Goal: Task Accomplishment & Management: Complete application form

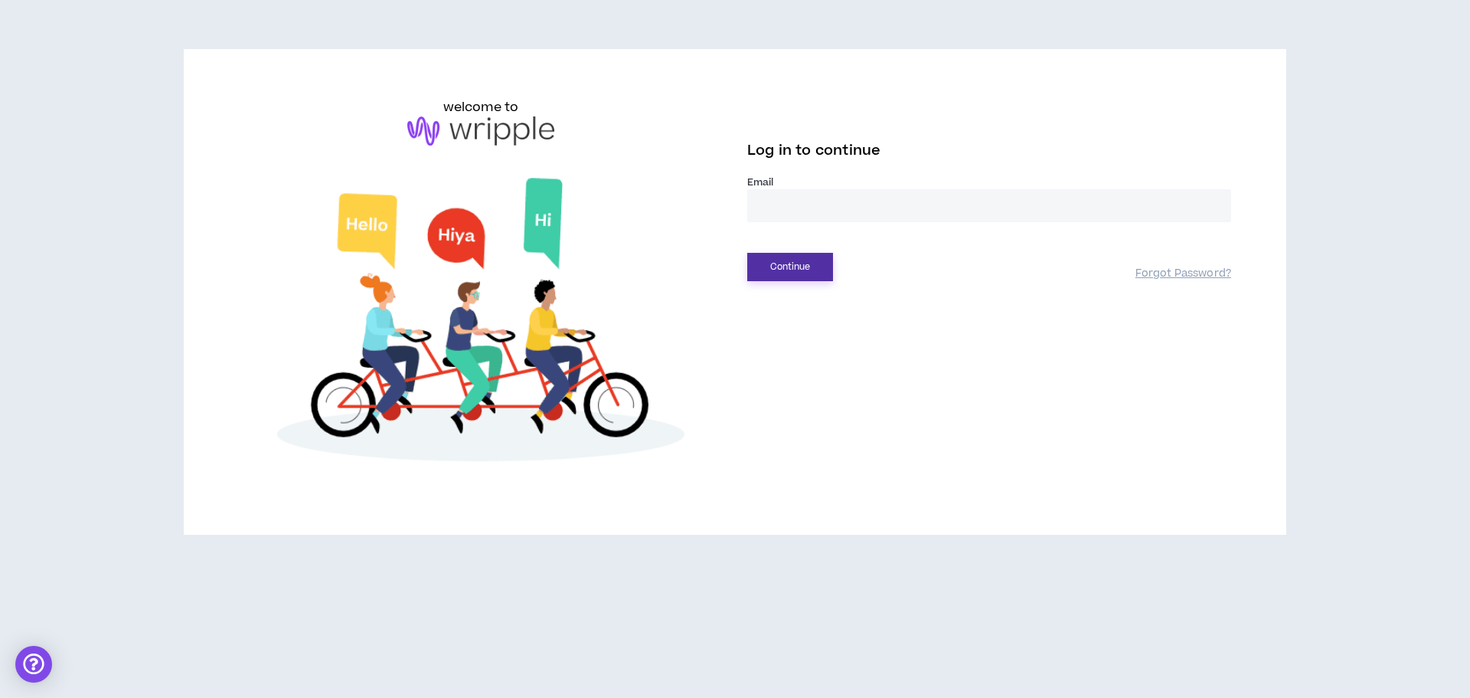
click at [780, 272] on button "Continue" at bounding box center [790, 267] width 86 height 28
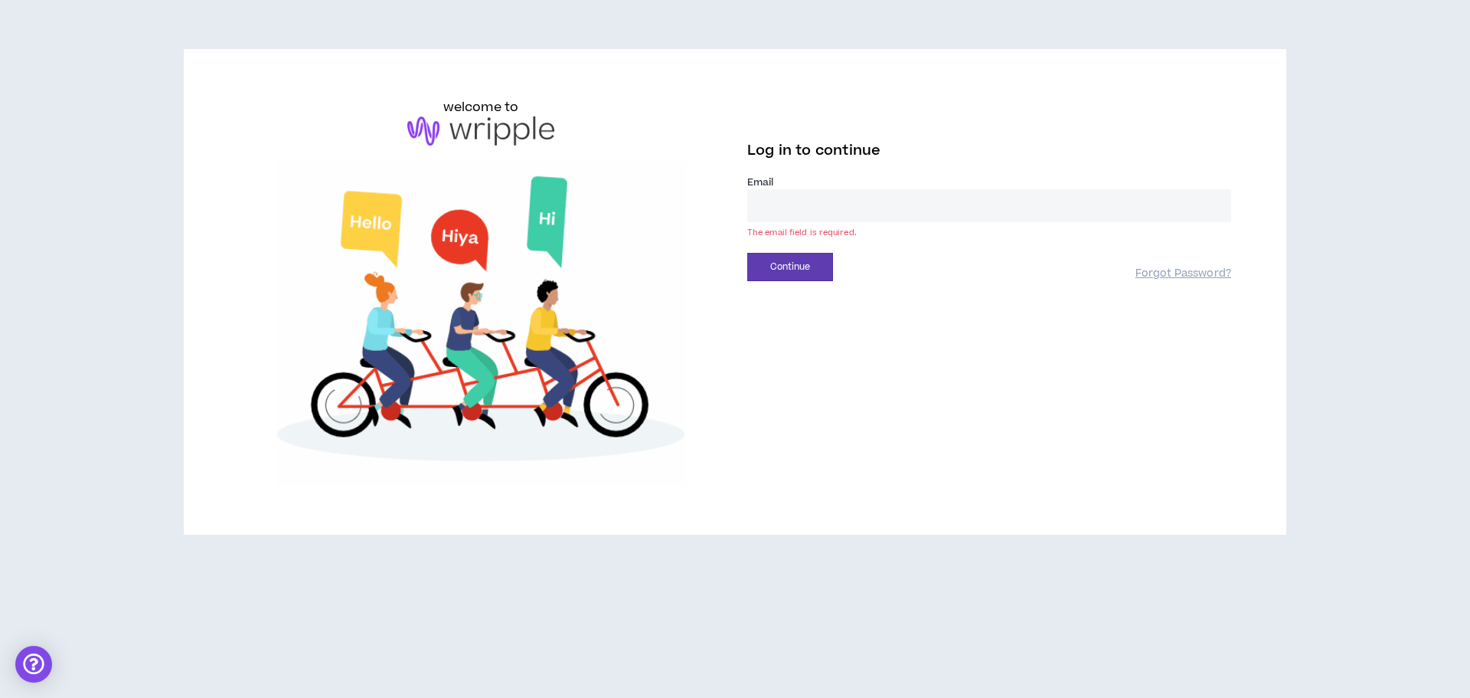
click at [796, 192] on input "email" at bounding box center [989, 205] width 484 height 33
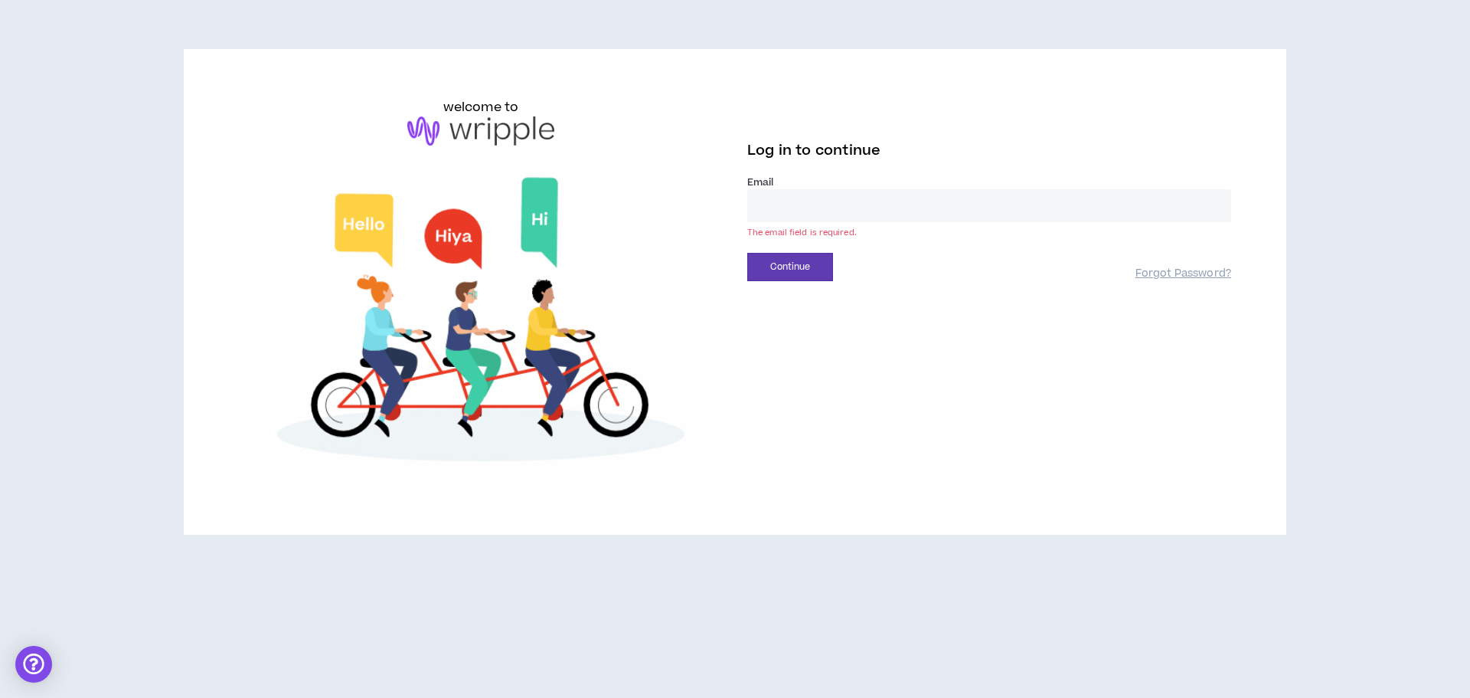
type input "**********"
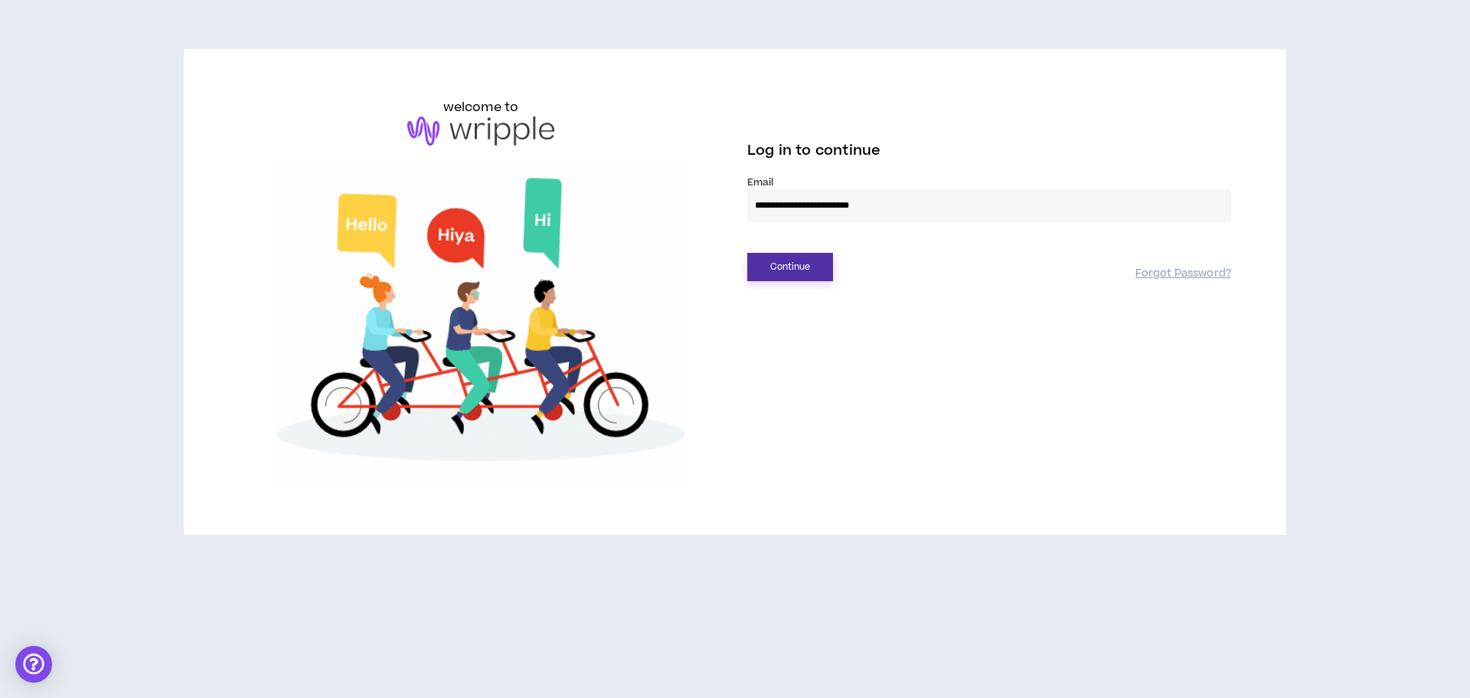
click at [798, 272] on button "Continue" at bounding box center [790, 267] width 86 height 28
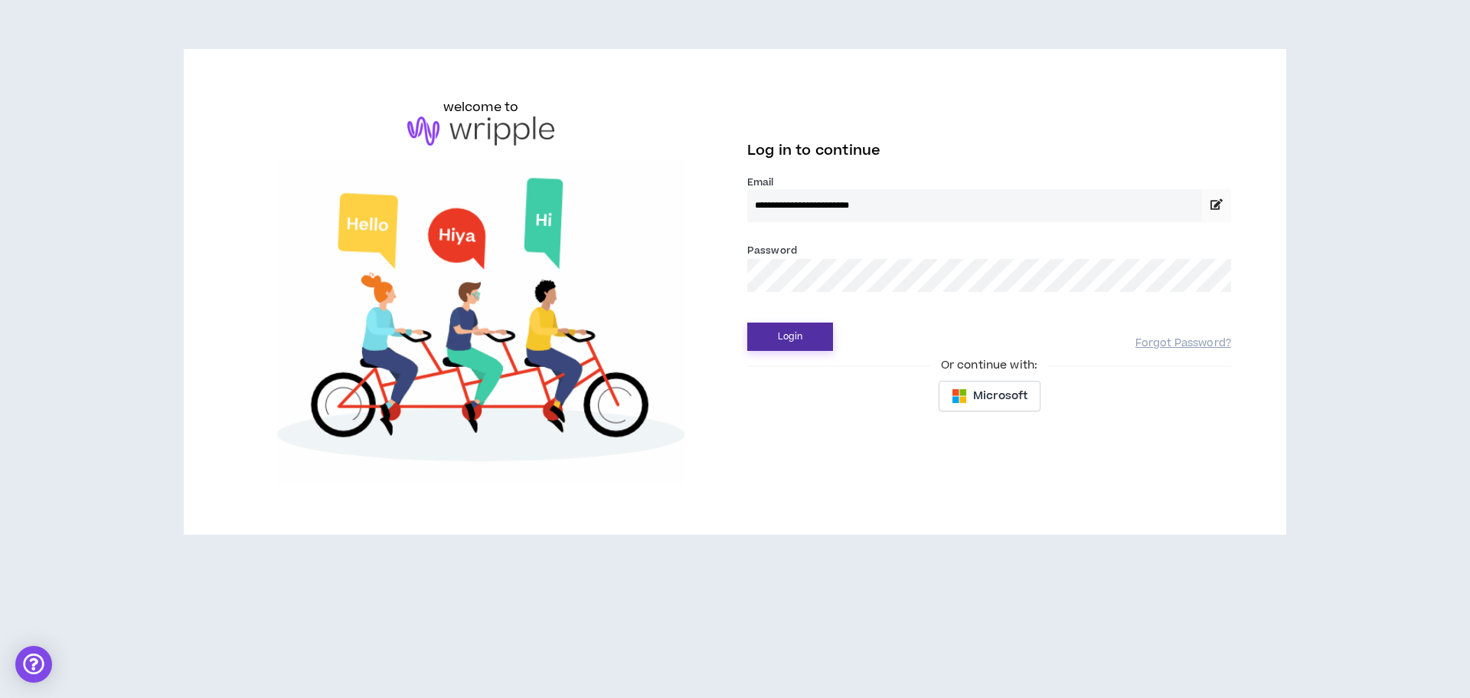
click at [786, 332] on button "Login" at bounding box center [790, 336] width 86 height 28
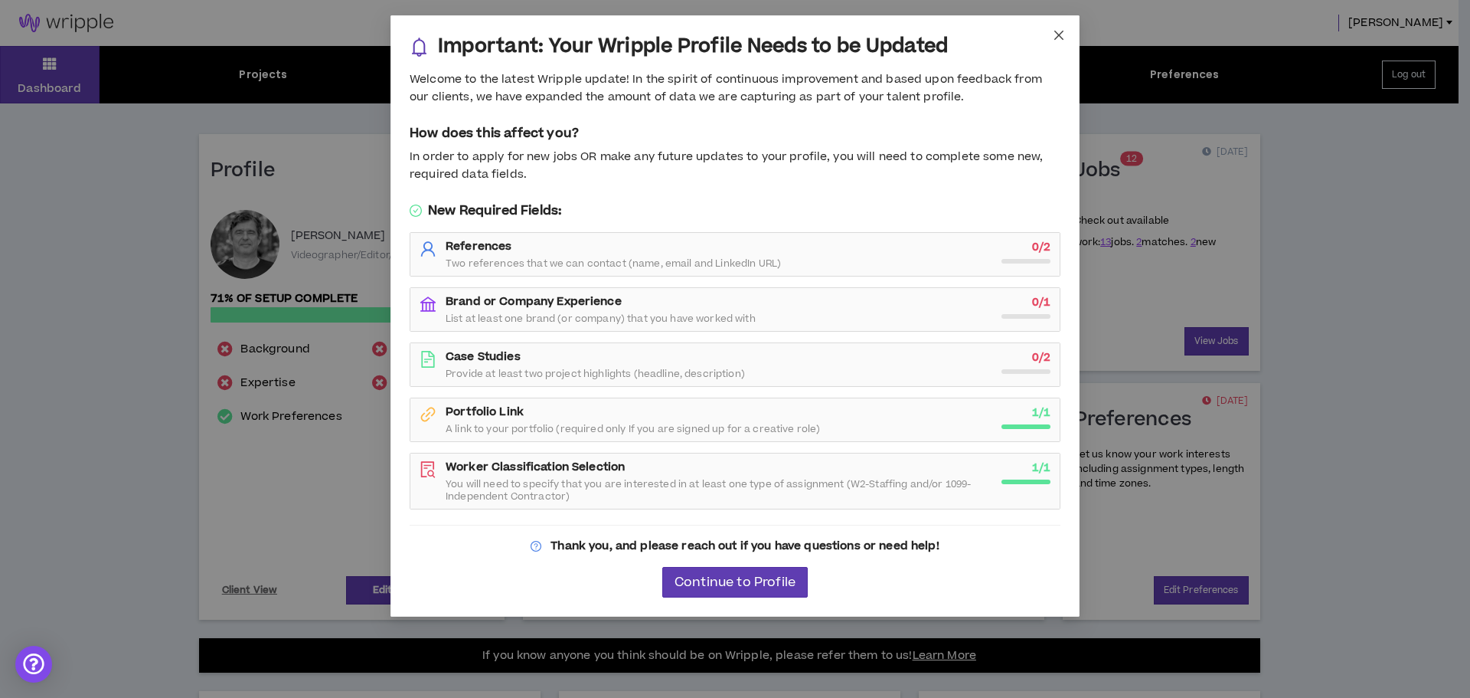
click at [1066, 29] on span "Close" at bounding box center [1058, 35] width 41 height 41
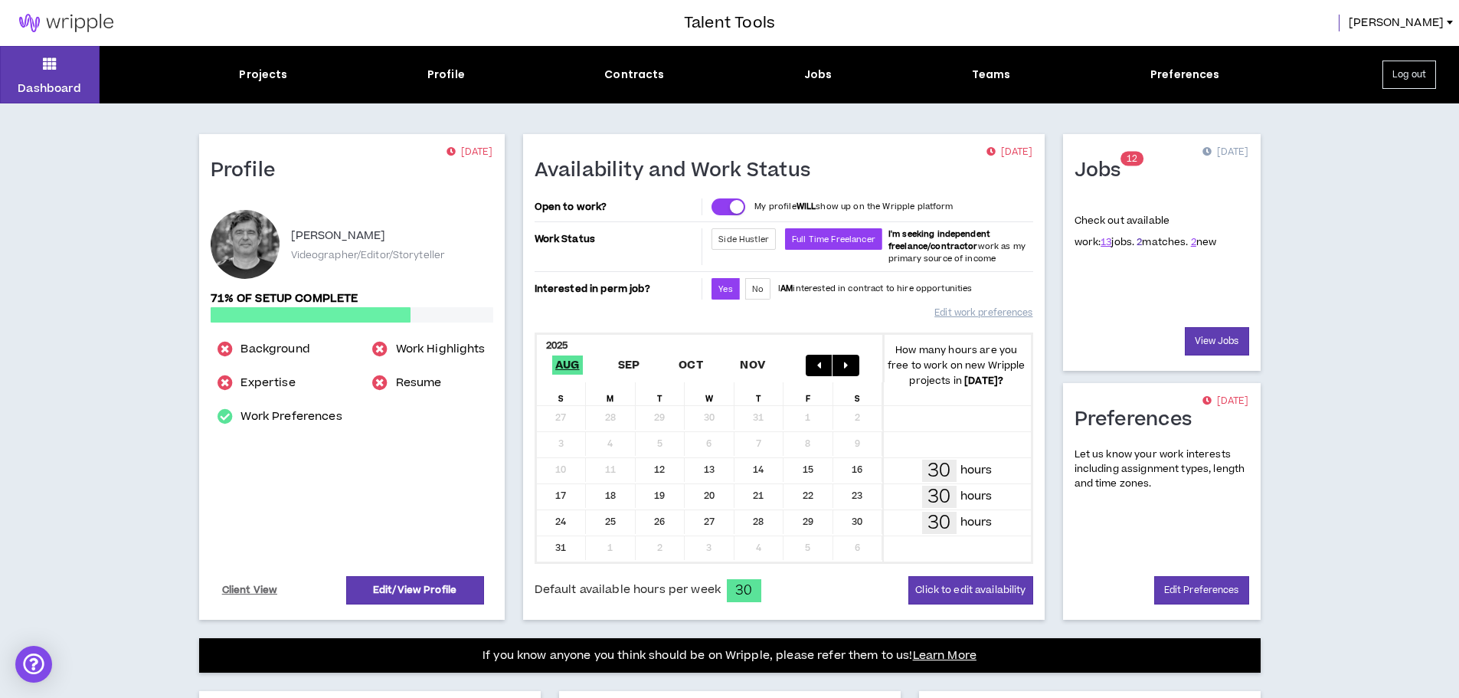
click at [1136, 243] on link "2" at bounding box center [1138, 242] width 5 height 14
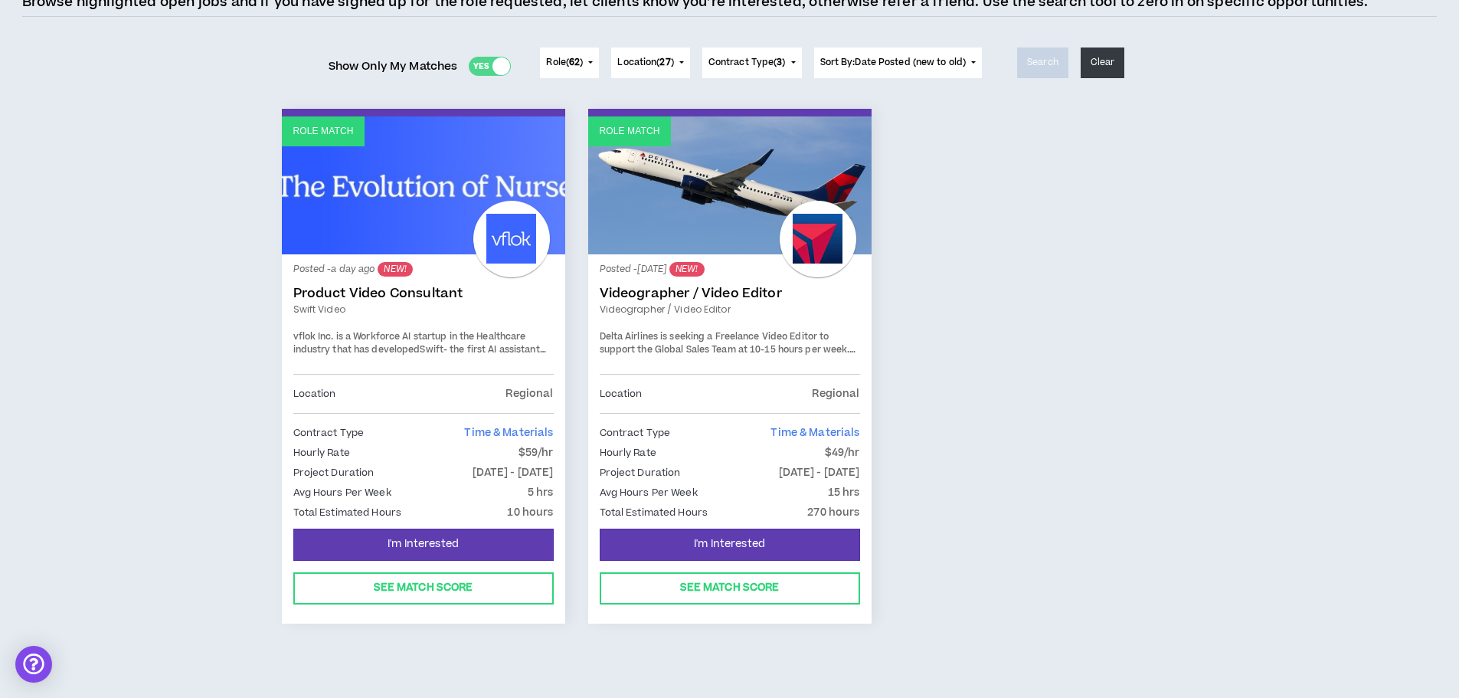
scroll to position [153, 0]
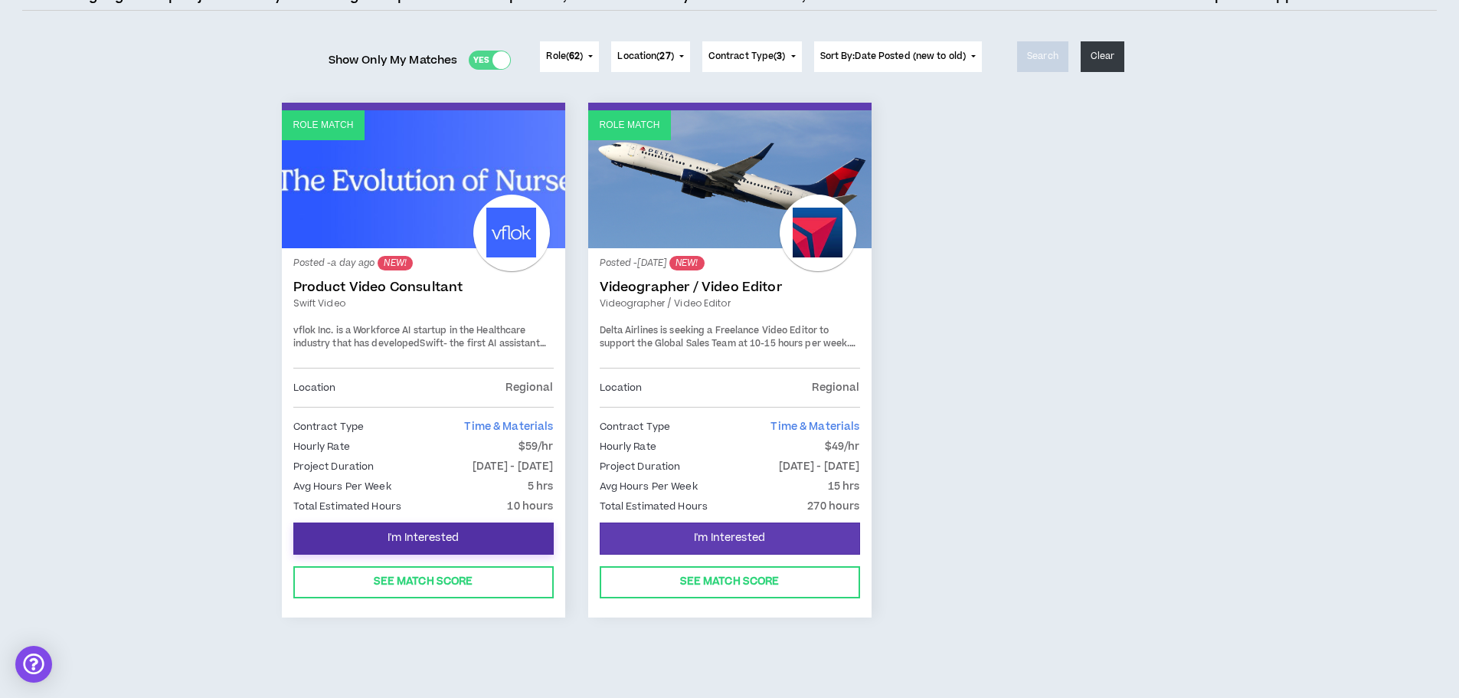
click at [450, 537] on span "I'm Interested" at bounding box center [422, 538] width 71 height 15
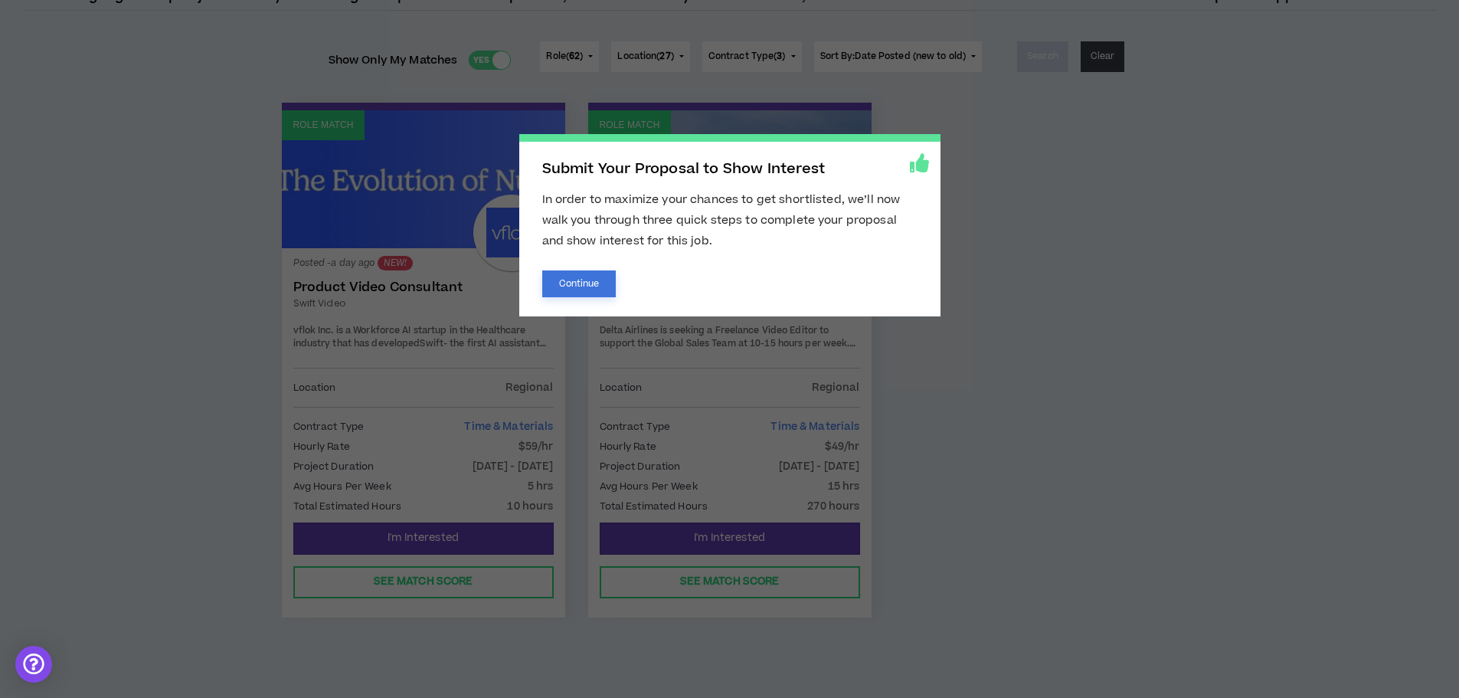
click at [592, 282] on button "Continue" at bounding box center [579, 283] width 74 height 27
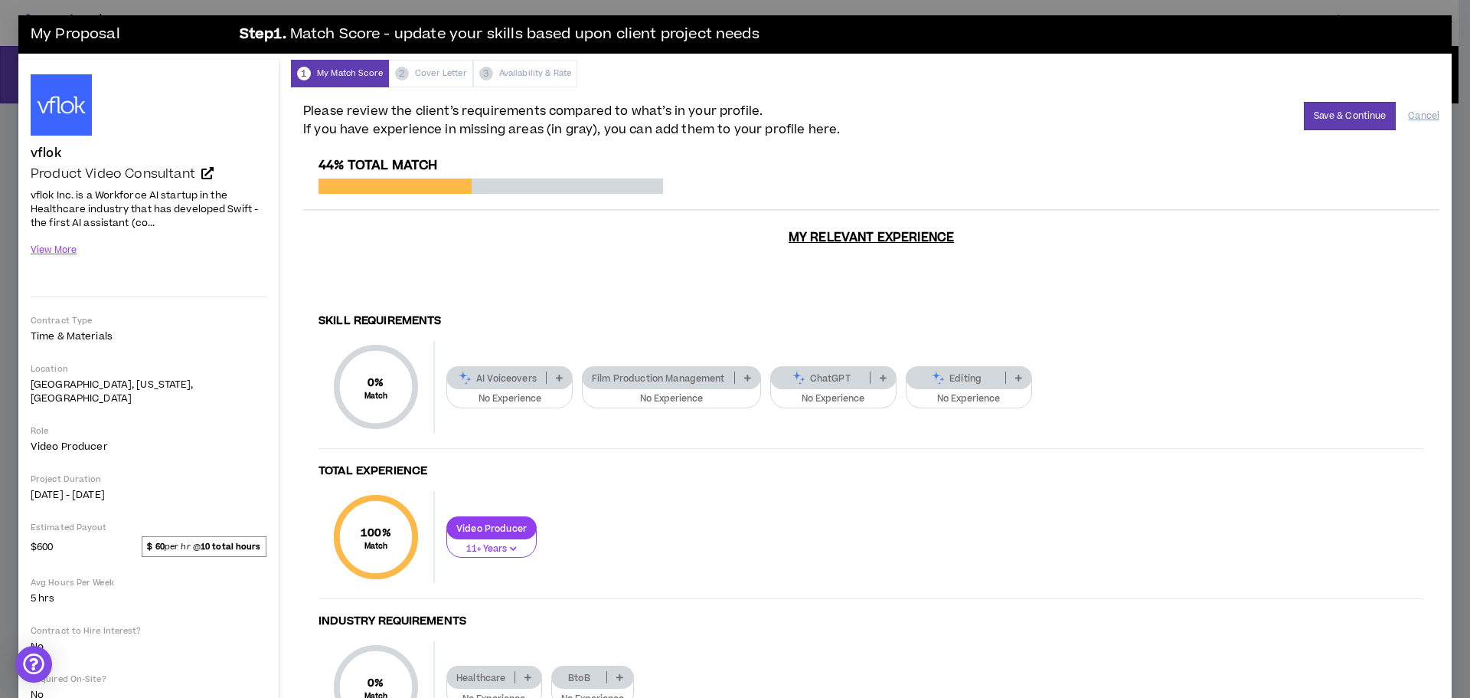
scroll to position [77, 0]
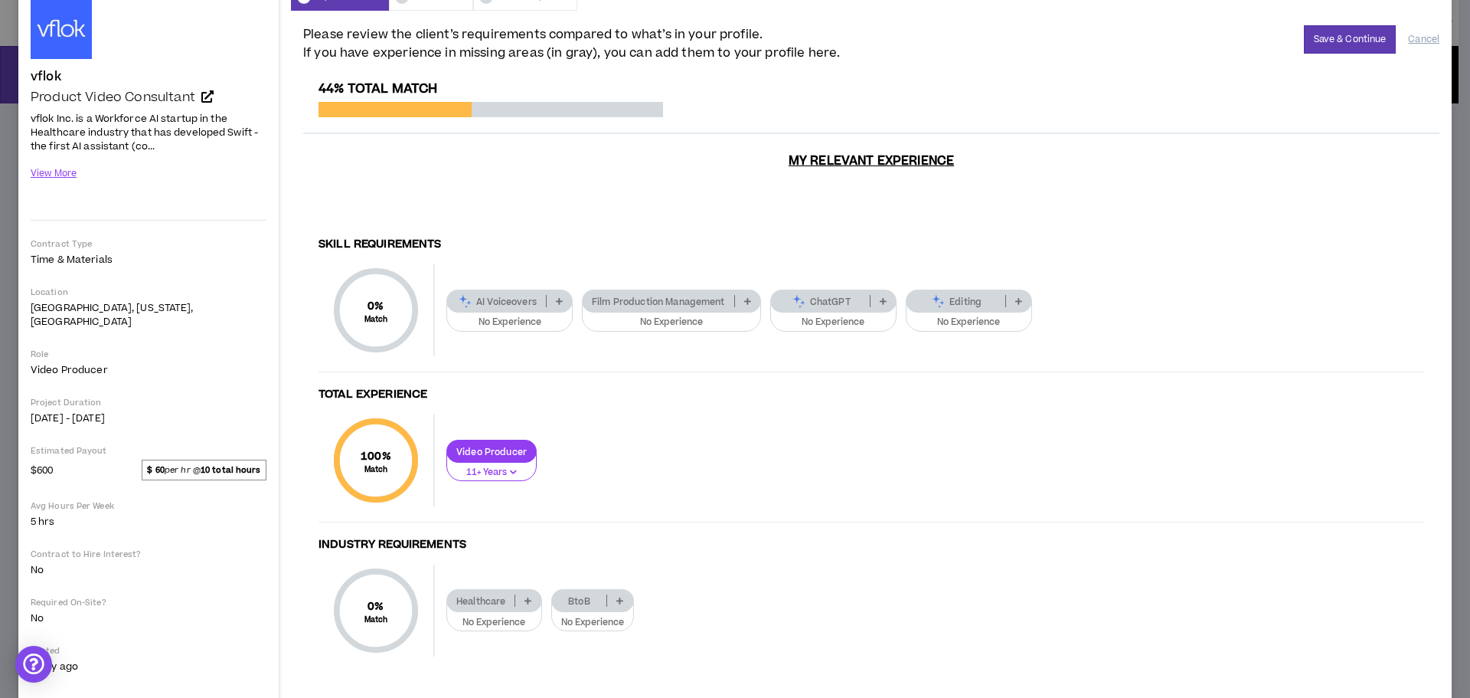
click at [1026, 295] on p at bounding box center [1018, 301] width 25 height 12
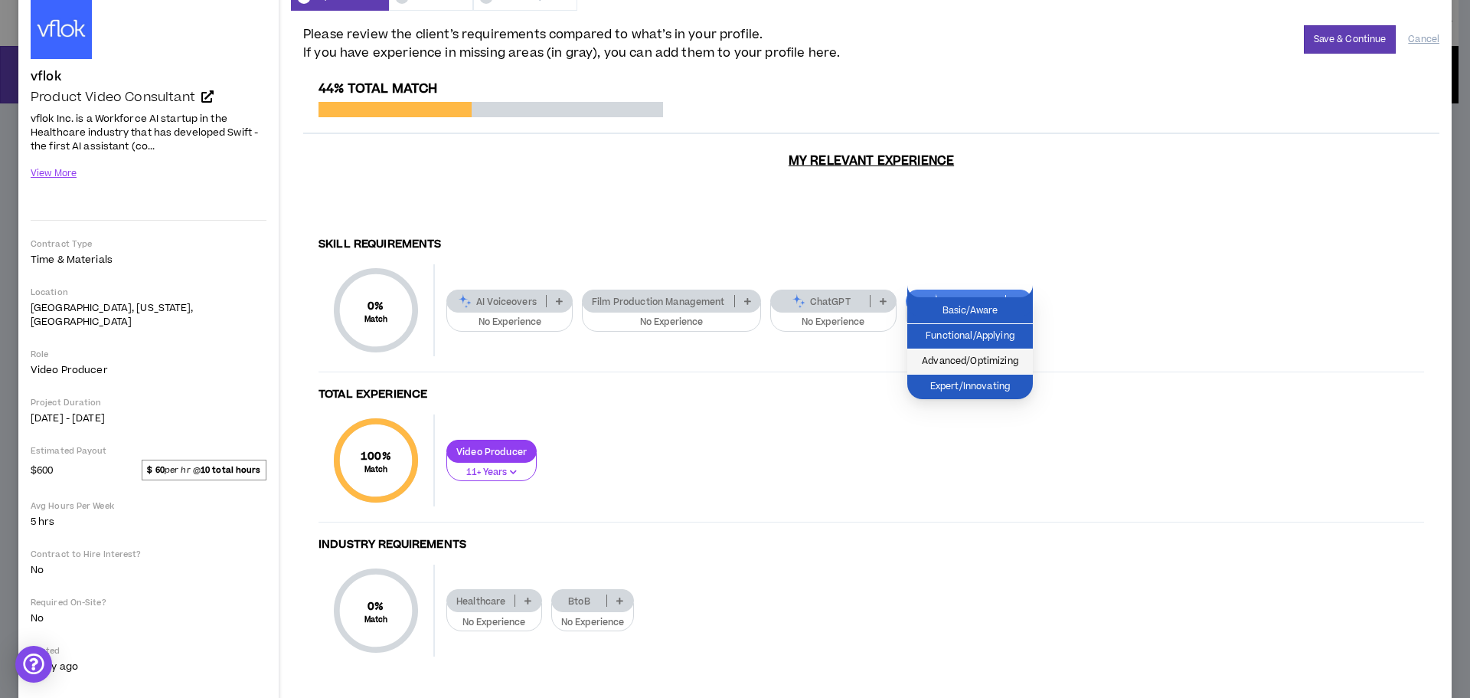
click at [959, 371] on li "Advanced/Optimizing" at bounding box center [970, 361] width 126 height 25
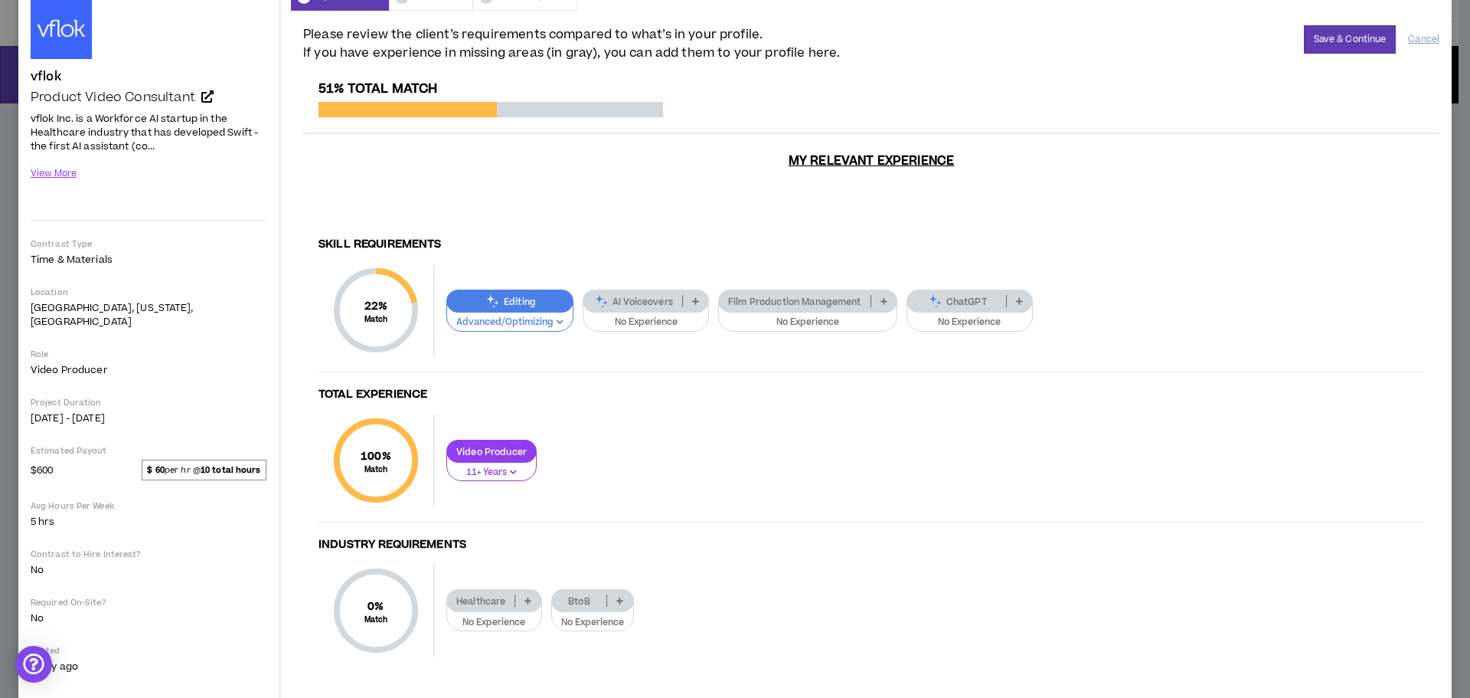
click at [696, 297] on icon at bounding box center [695, 301] width 7 height 8
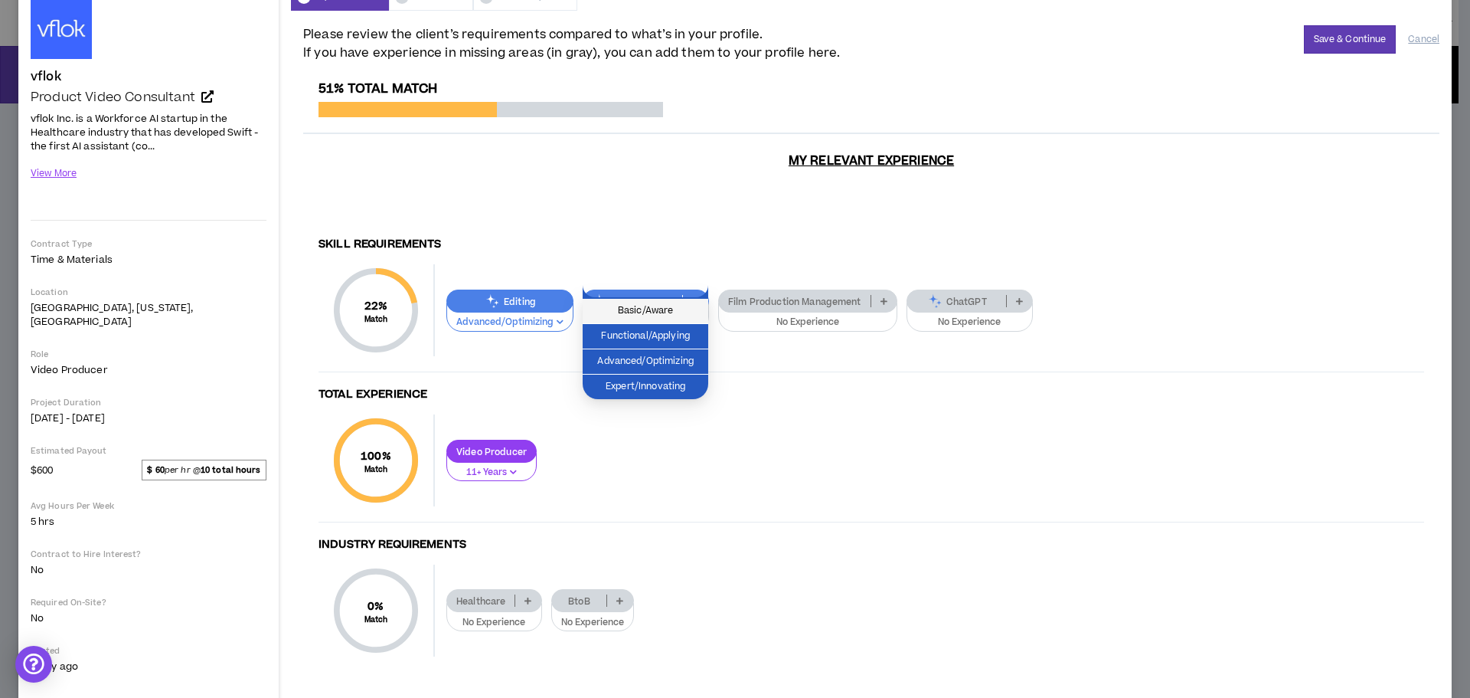
click at [659, 311] on span "Basic/Aware" at bounding box center [645, 310] width 107 height 17
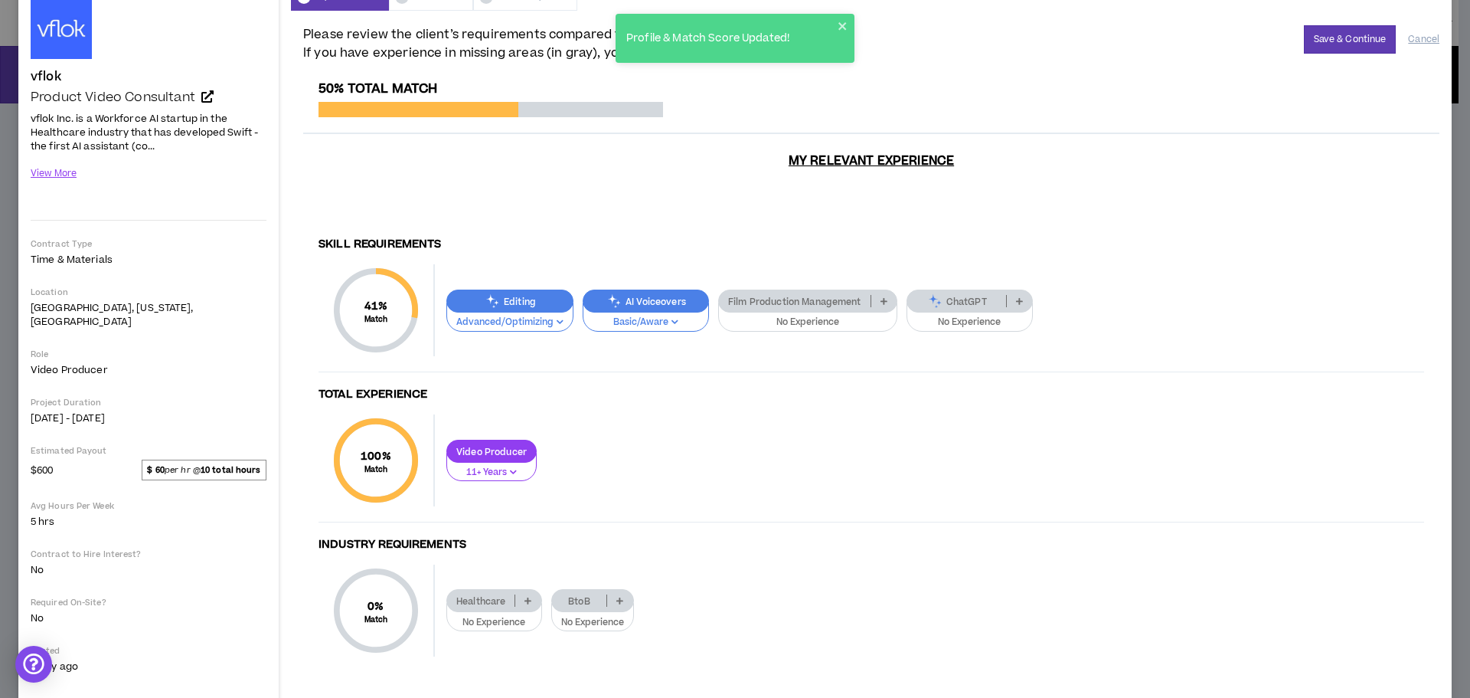
click at [1027, 295] on p at bounding box center [1019, 301] width 25 height 12
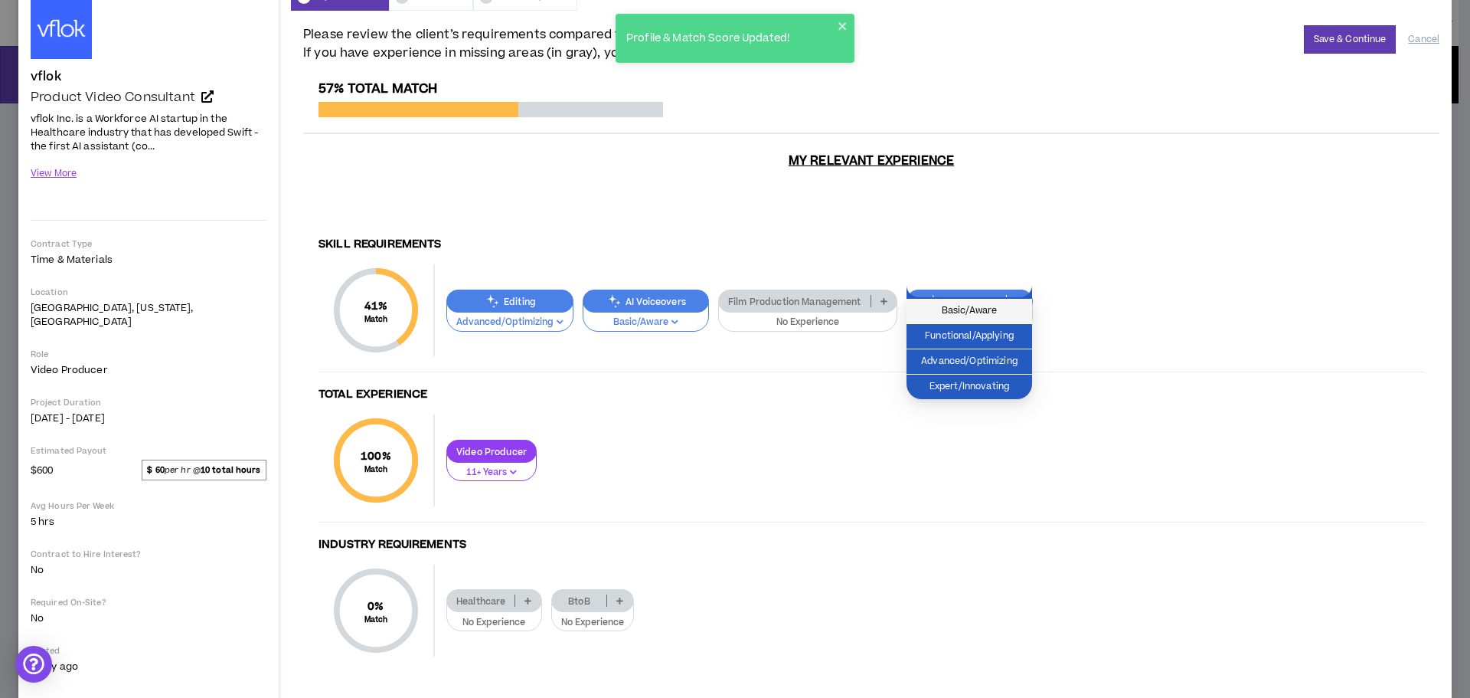
click at [962, 306] on span "Basic/Aware" at bounding box center [969, 310] width 107 height 17
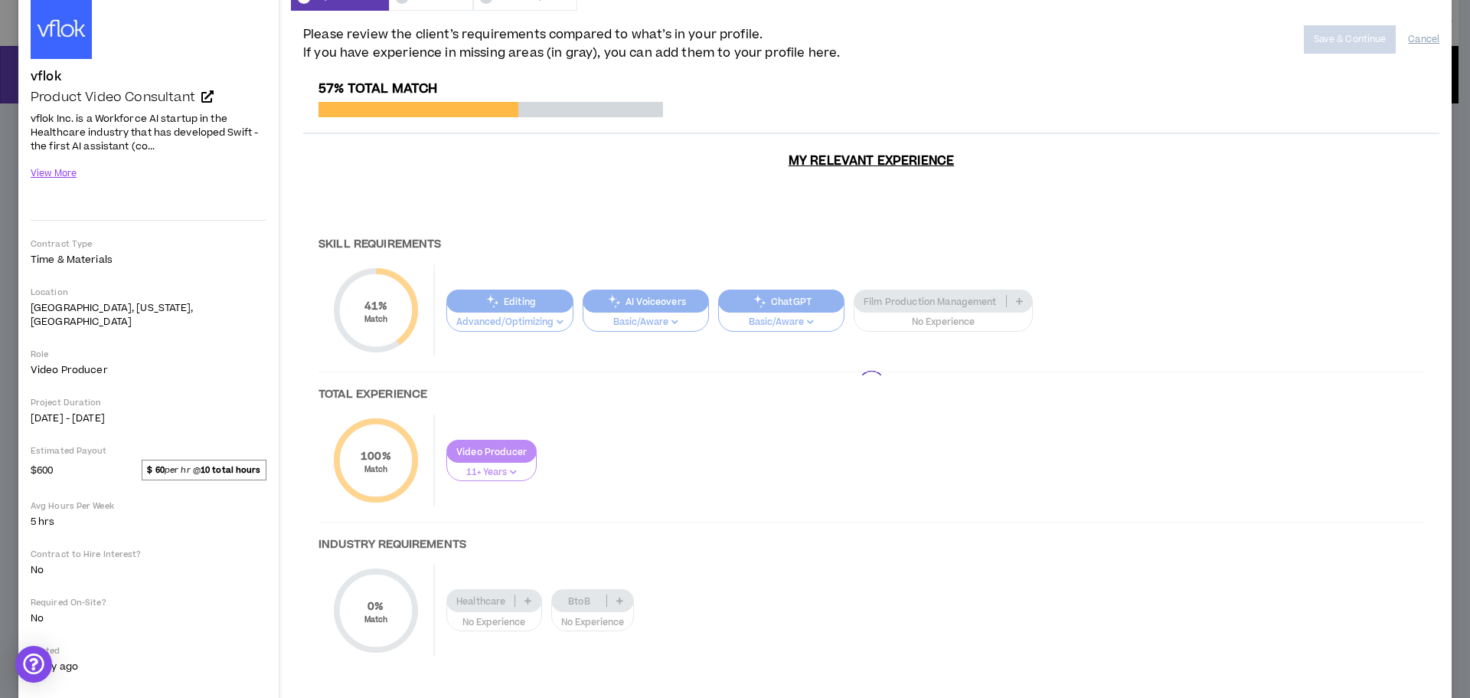
click at [1021, 284] on div at bounding box center [871, 384] width 1136 height 606
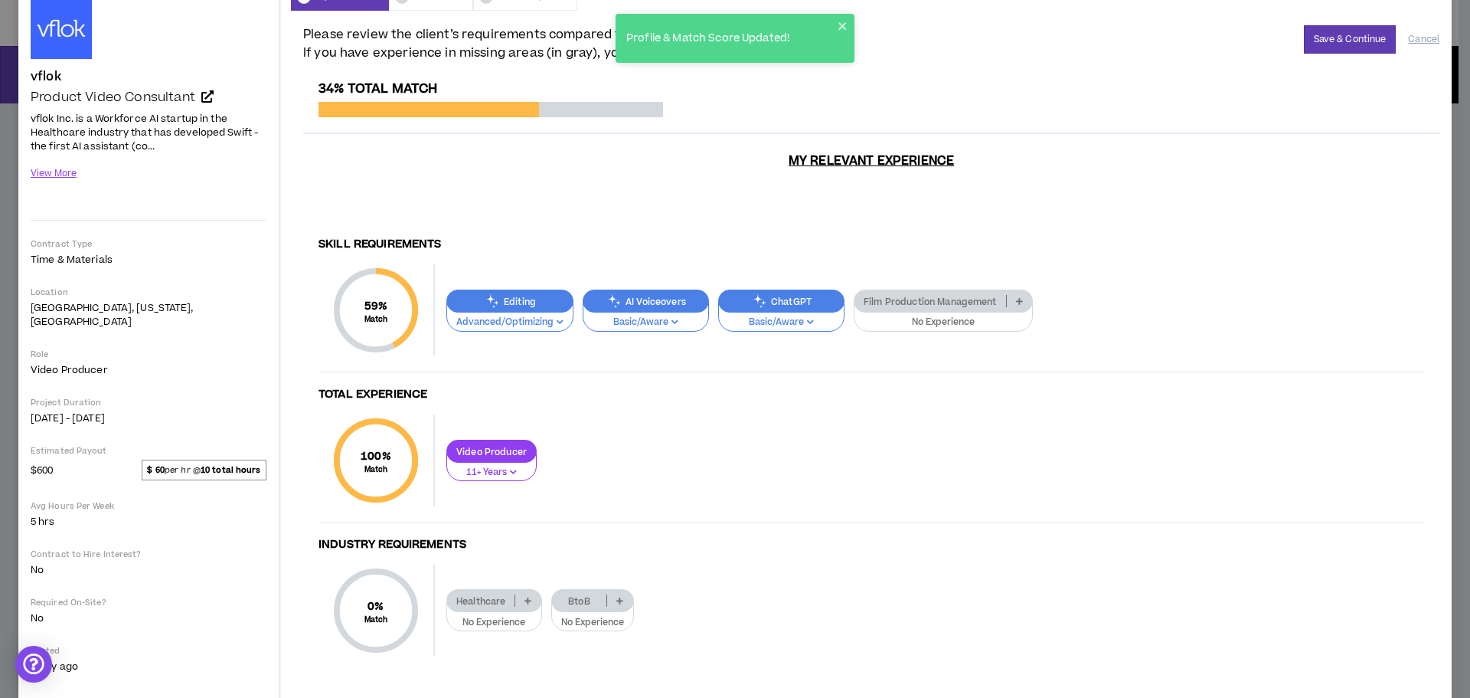
click at [1021, 297] on icon at bounding box center [1019, 301] width 7 height 8
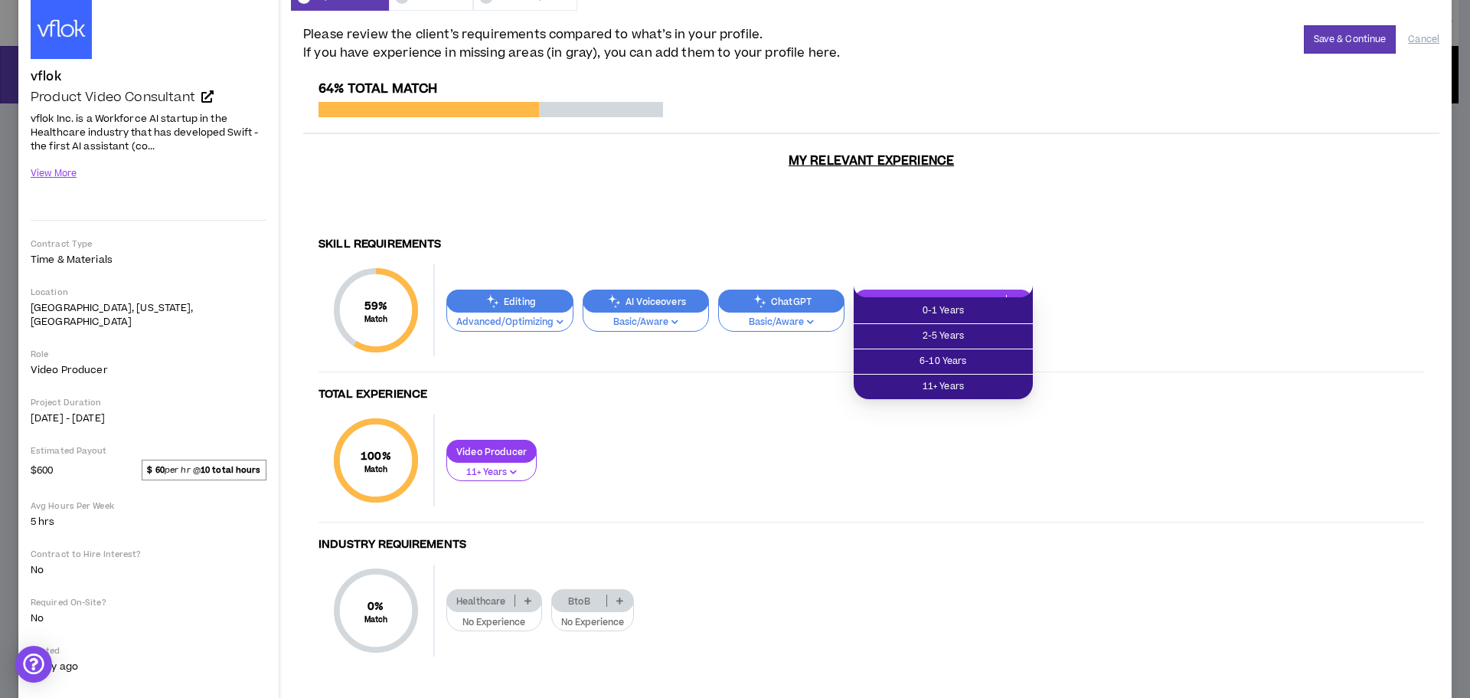
click at [1200, 441] on div "Video Producer 11+ Years" at bounding box center [929, 461] width 989 height 42
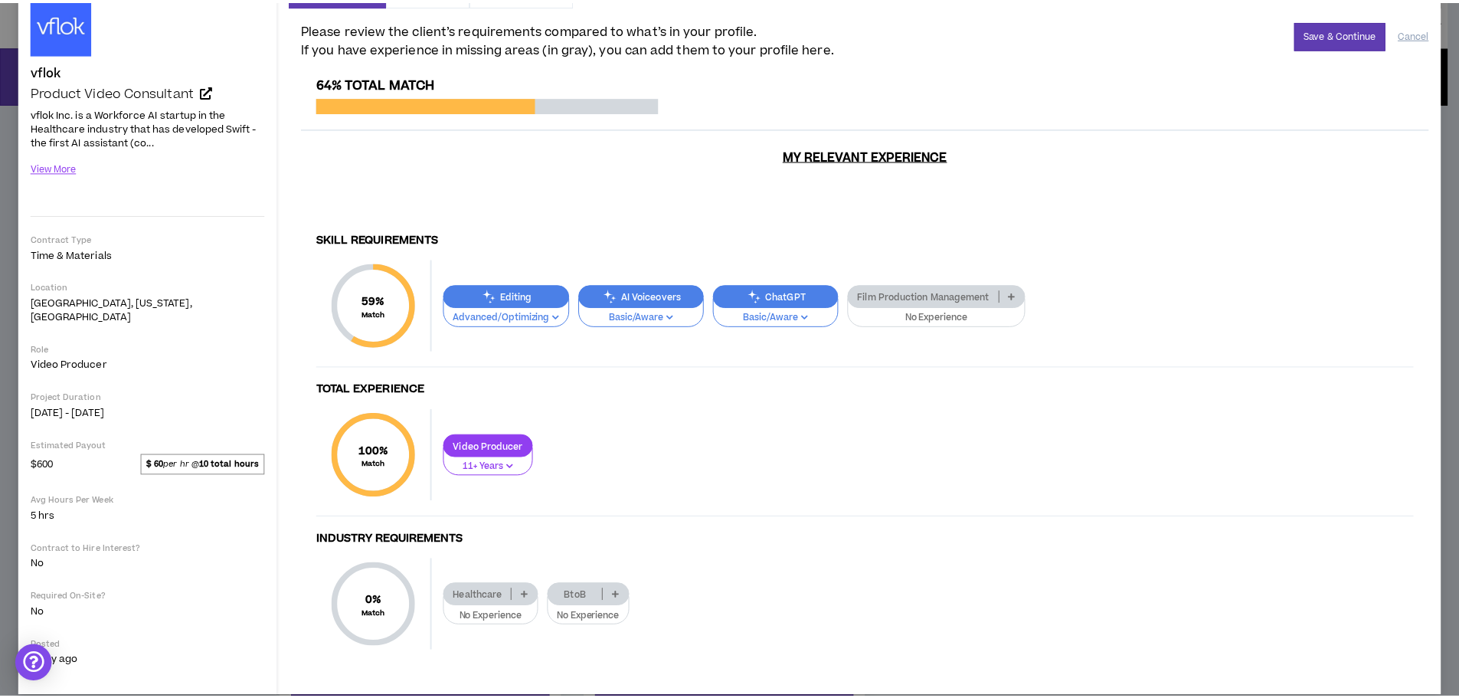
scroll to position [85, 0]
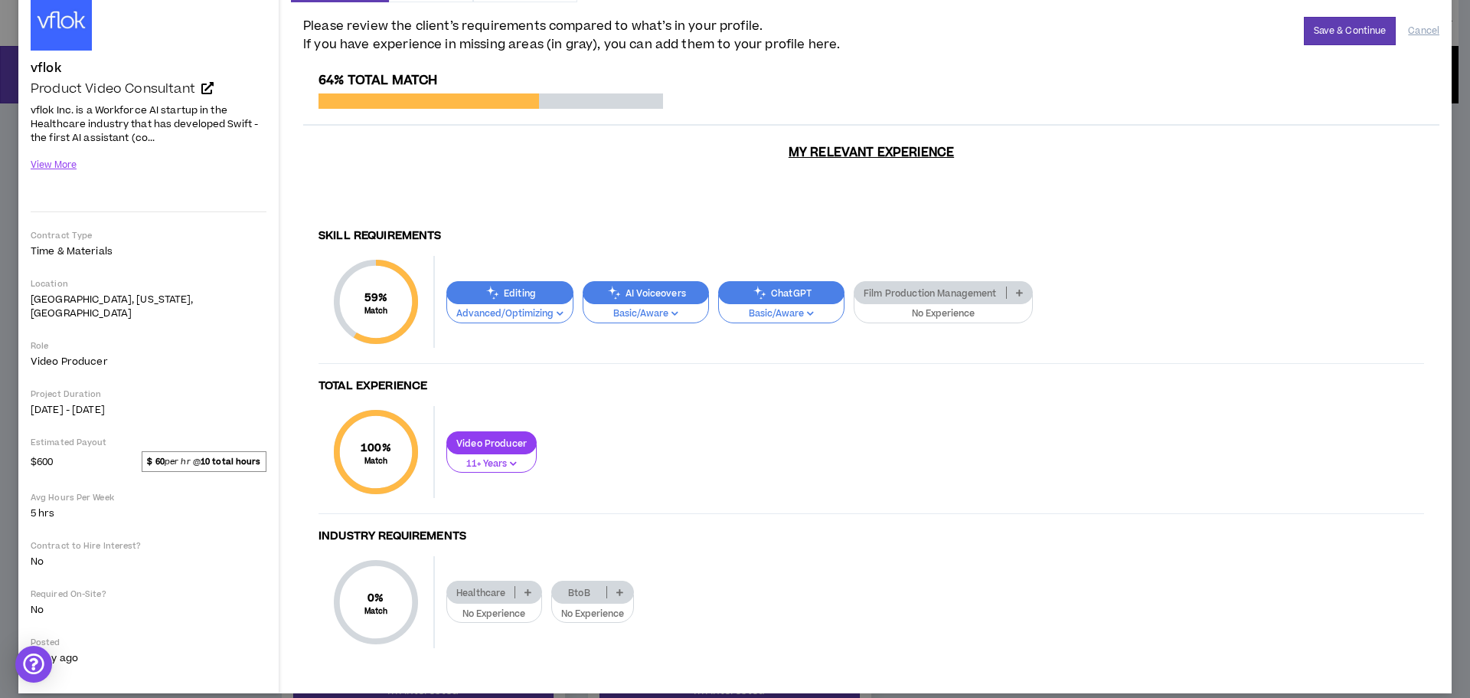
click at [972, 287] on p "Film Production Management" at bounding box center [931, 292] width 152 height 11
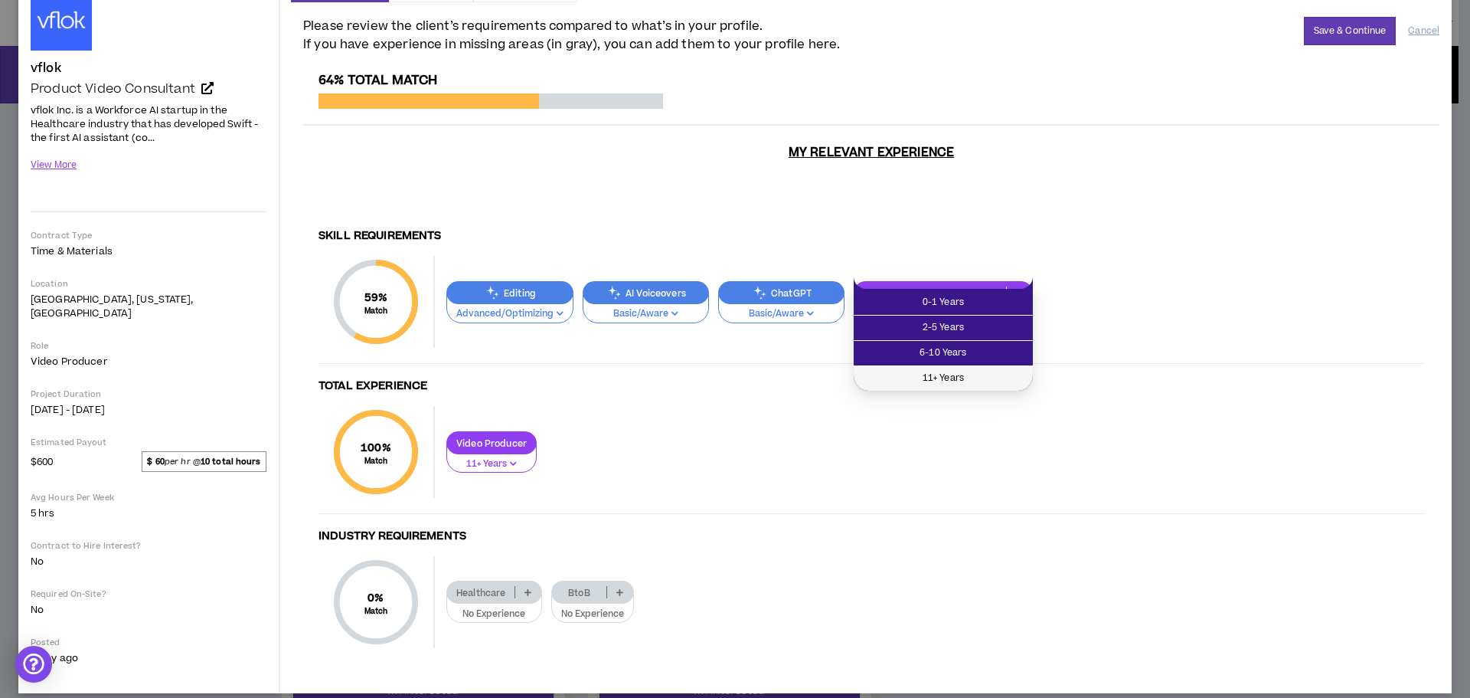
click at [954, 373] on span "11+ Years" at bounding box center [943, 378] width 161 height 17
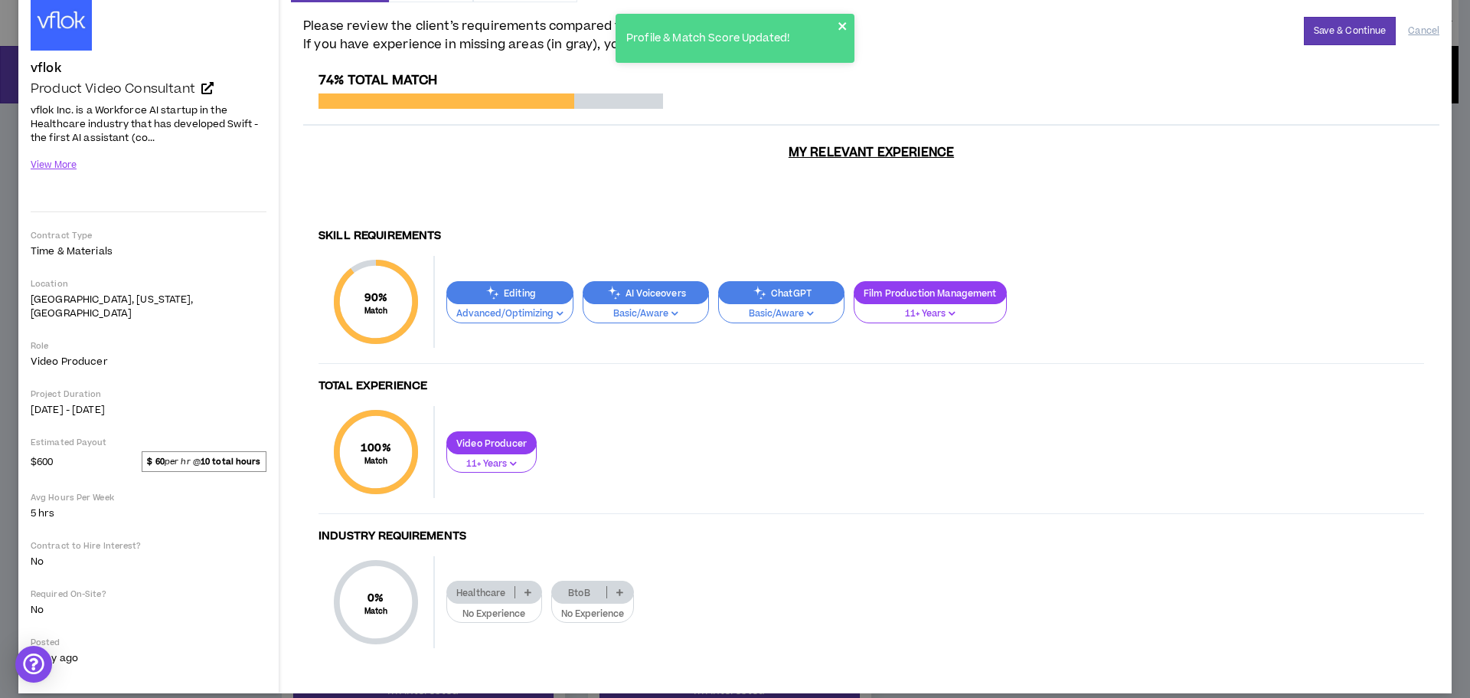
click at [838, 27] on icon "close" at bounding box center [843, 26] width 11 height 12
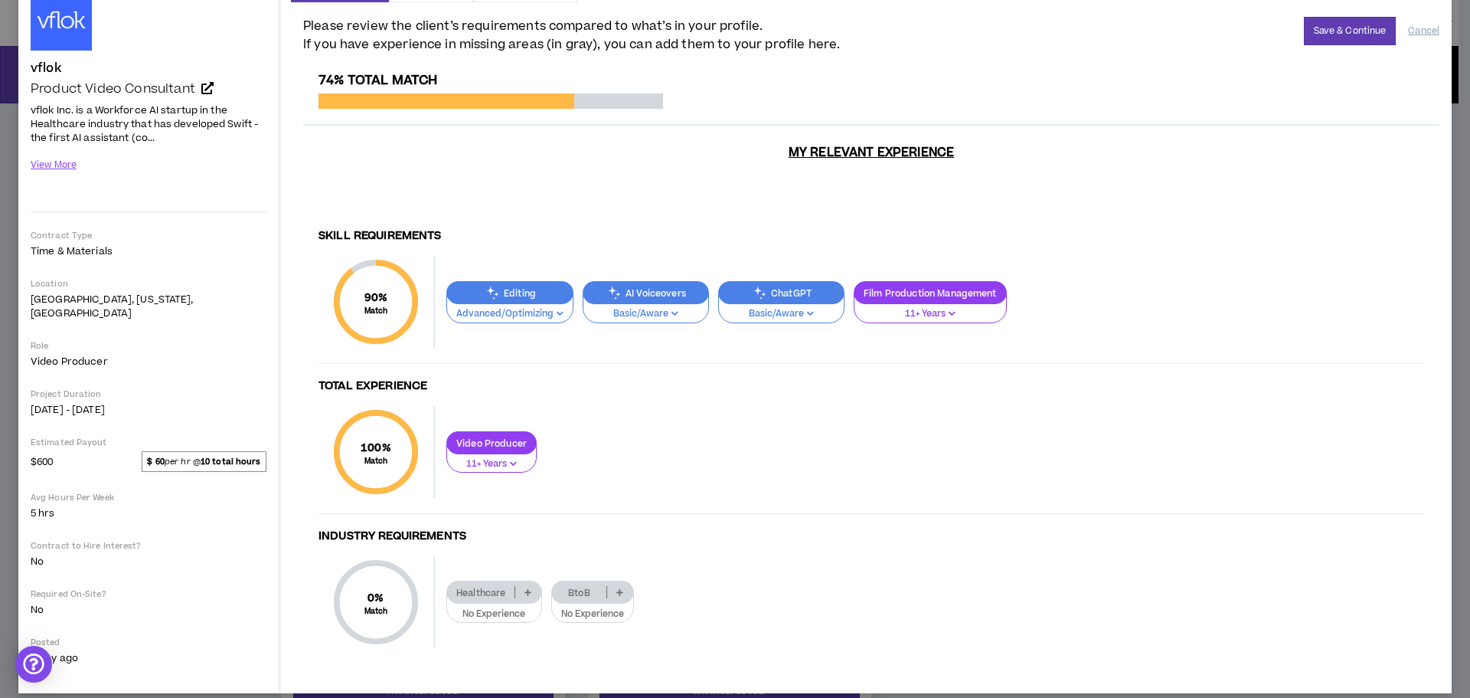
click at [522, 586] on p at bounding box center [527, 592] width 25 height 12
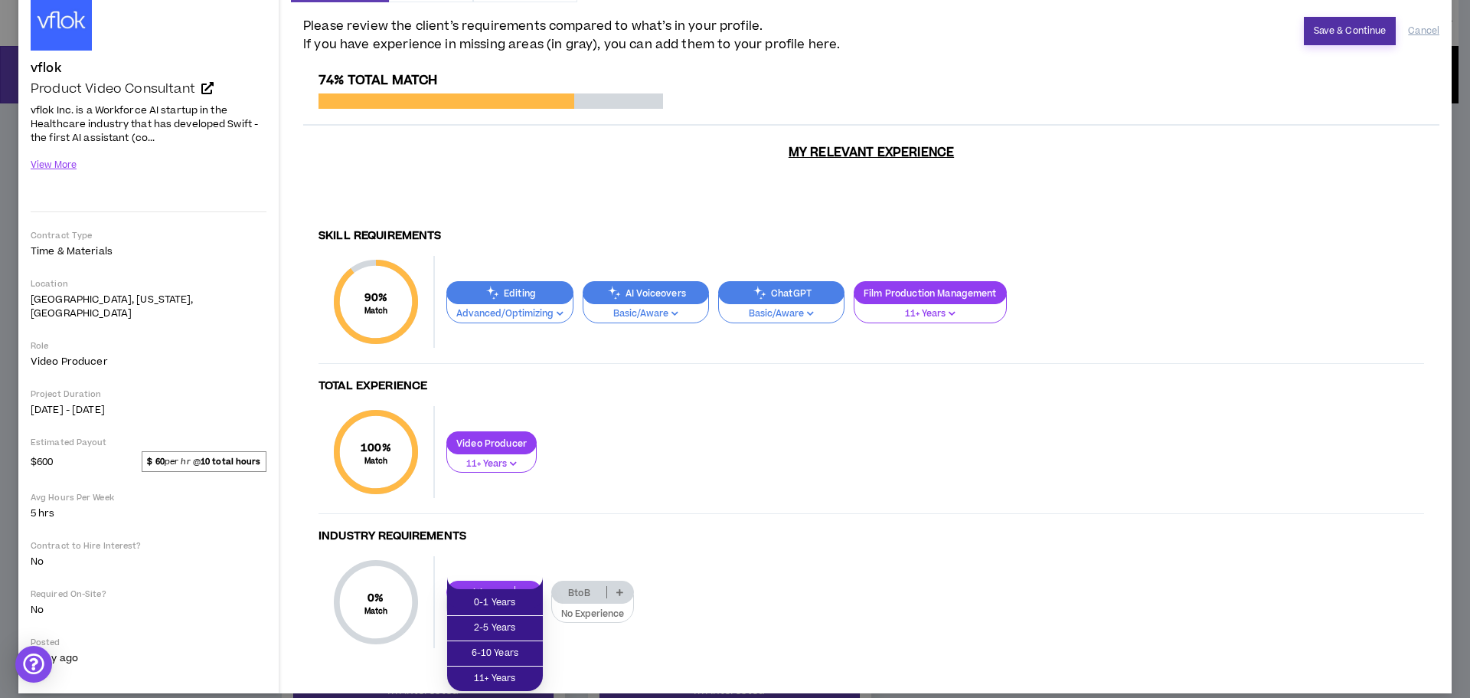
click at [1355, 33] on button "Save & Continue" at bounding box center [1350, 31] width 93 height 28
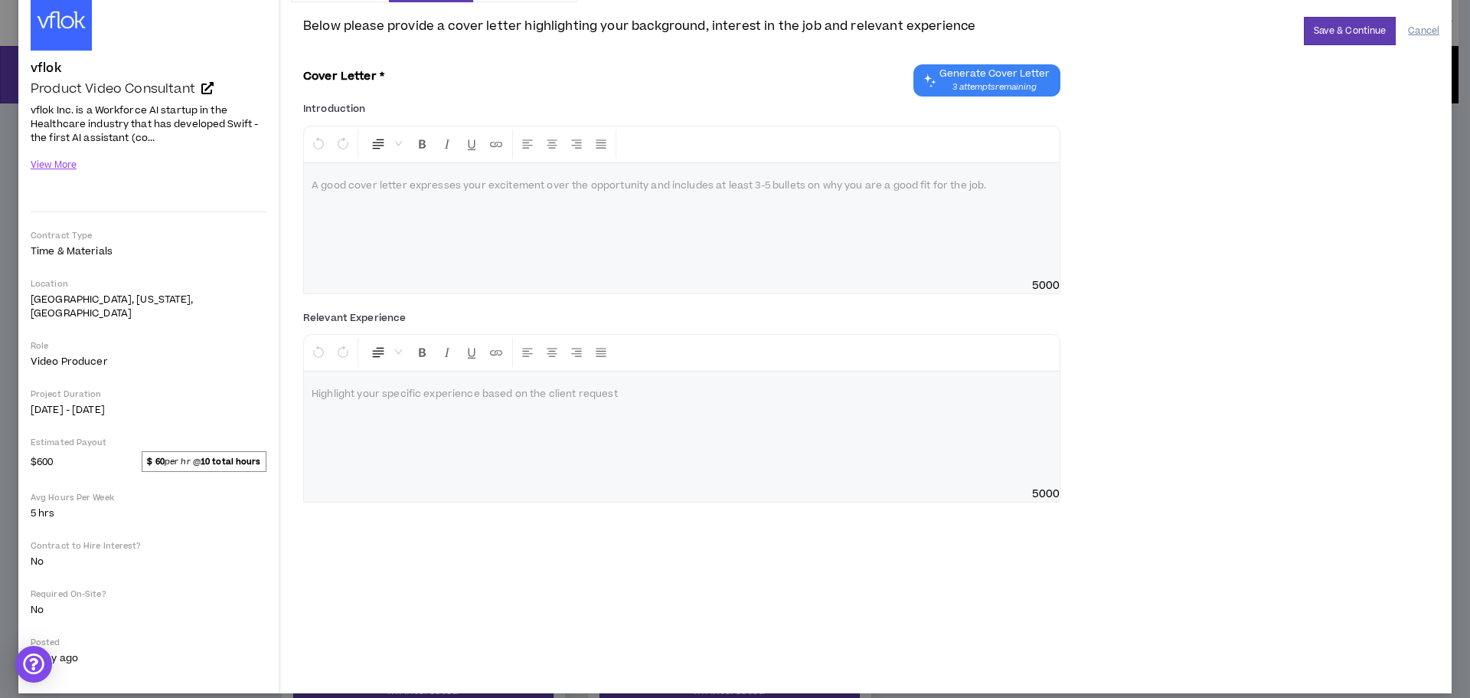
click at [1413, 33] on button "Cancel" at bounding box center [1423, 31] width 31 height 27
